Goal: Check status

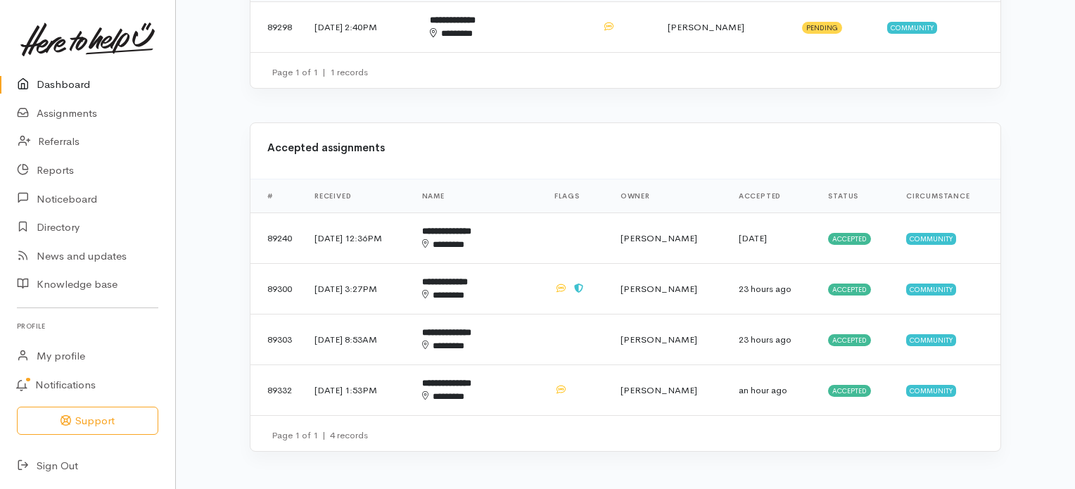
scroll to position [478, 0]
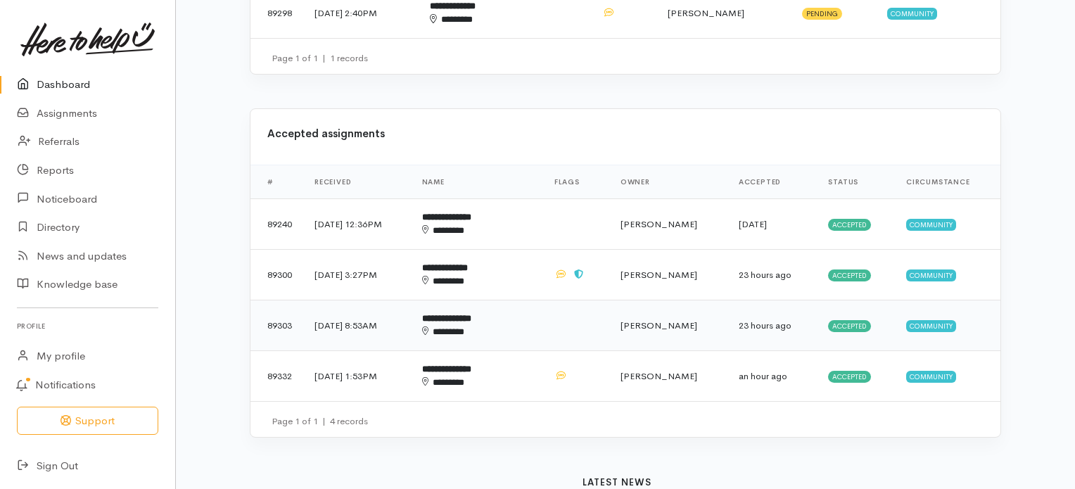
click at [471, 314] on b "**********" at bounding box center [446, 318] width 49 height 9
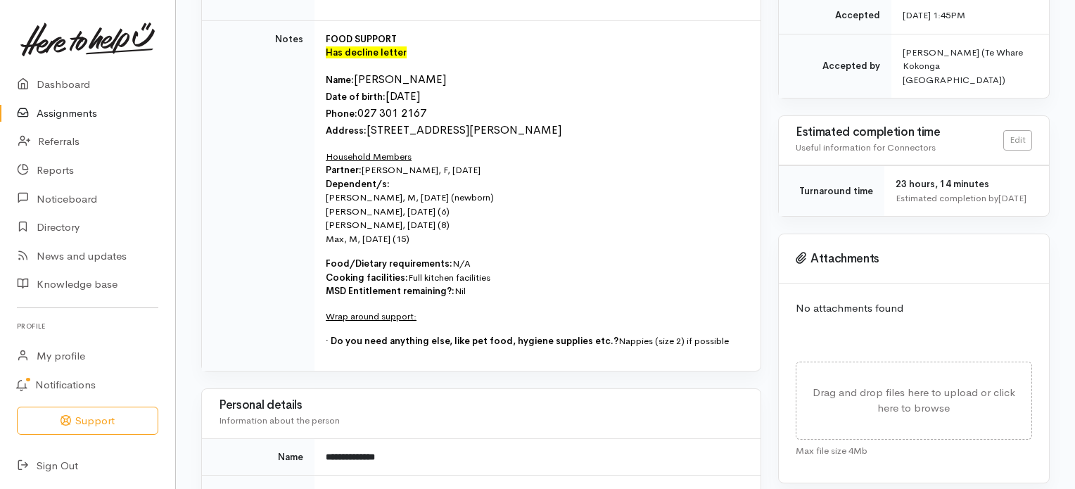
scroll to position [359, 0]
